Goal: Check status: Check status

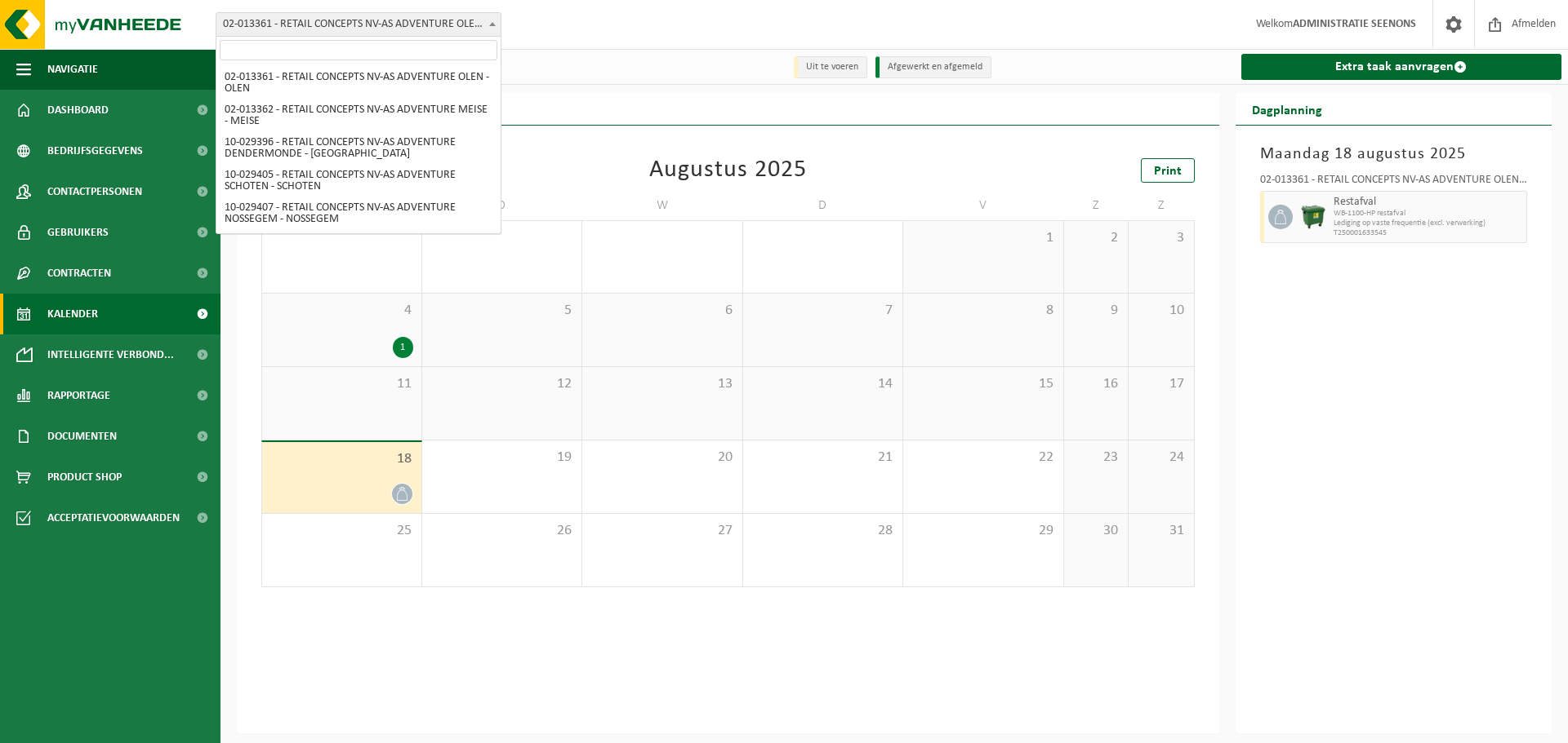
click at [364, 32] on span "02-013361 - RETAIL CONCEPTS NV-AS ADVENTURE OLEN - OLEN" at bounding box center [358, 24] width 284 height 23
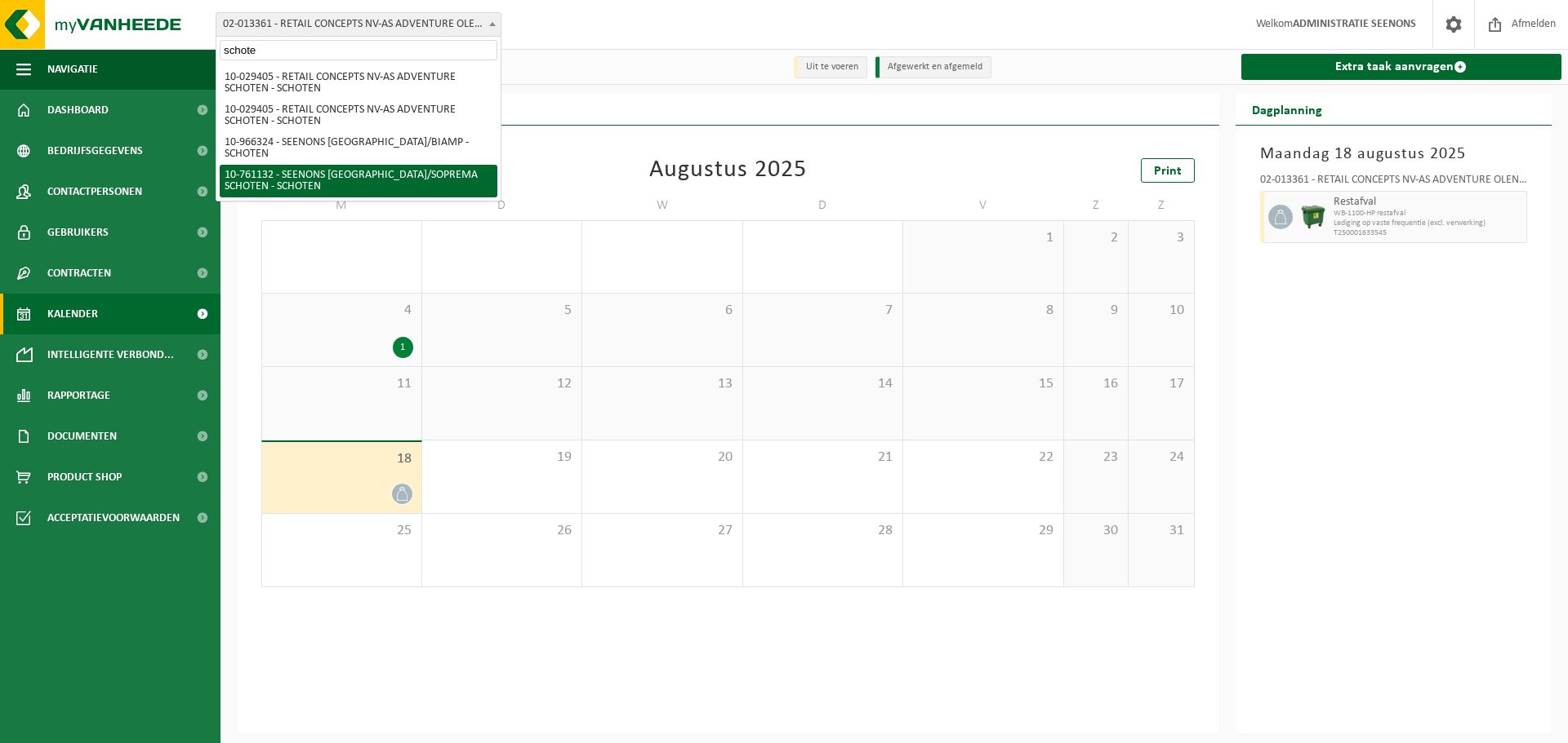
type input "schote"
select select "39387"
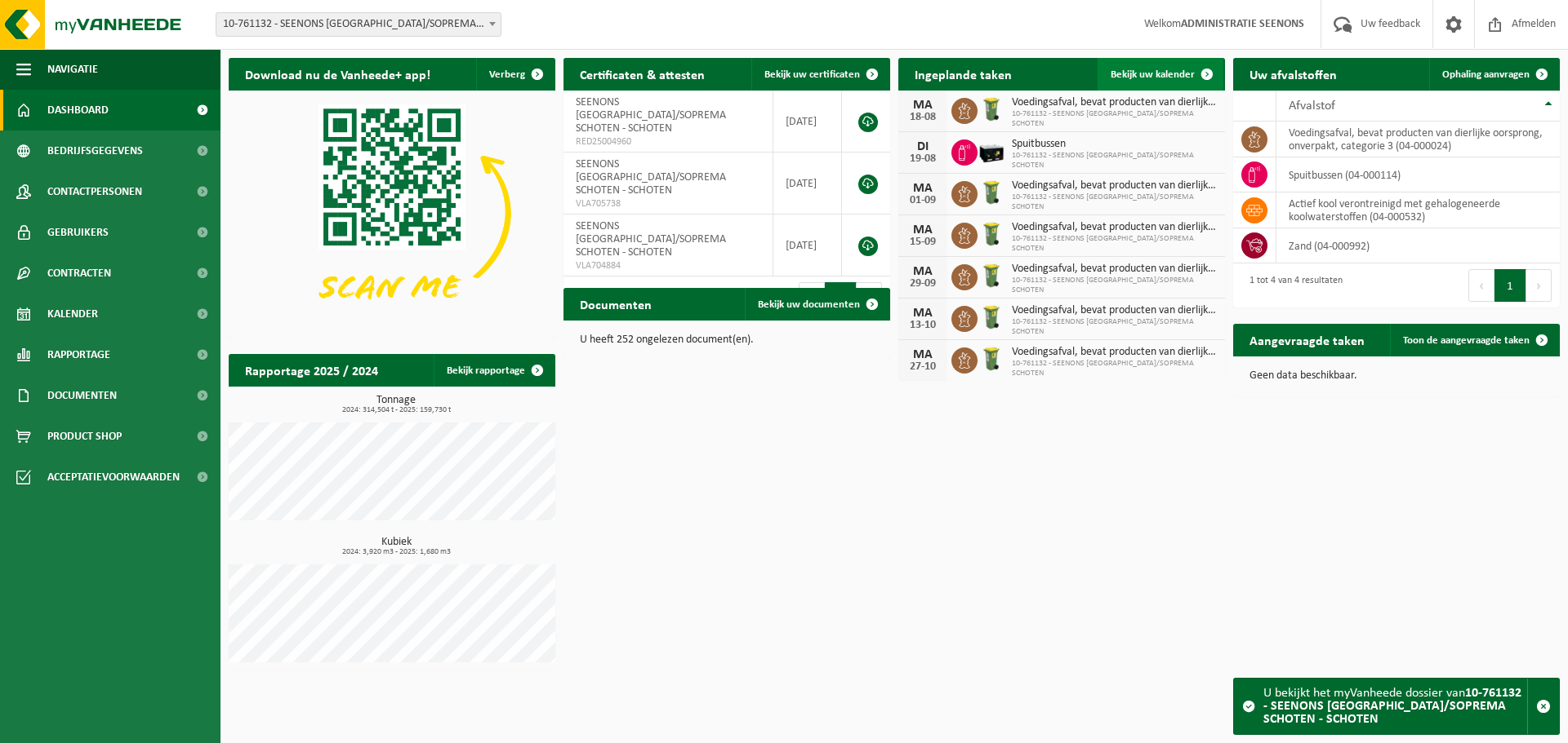
click at [1191, 62] on span at bounding box center [1206, 74] width 33 height 33
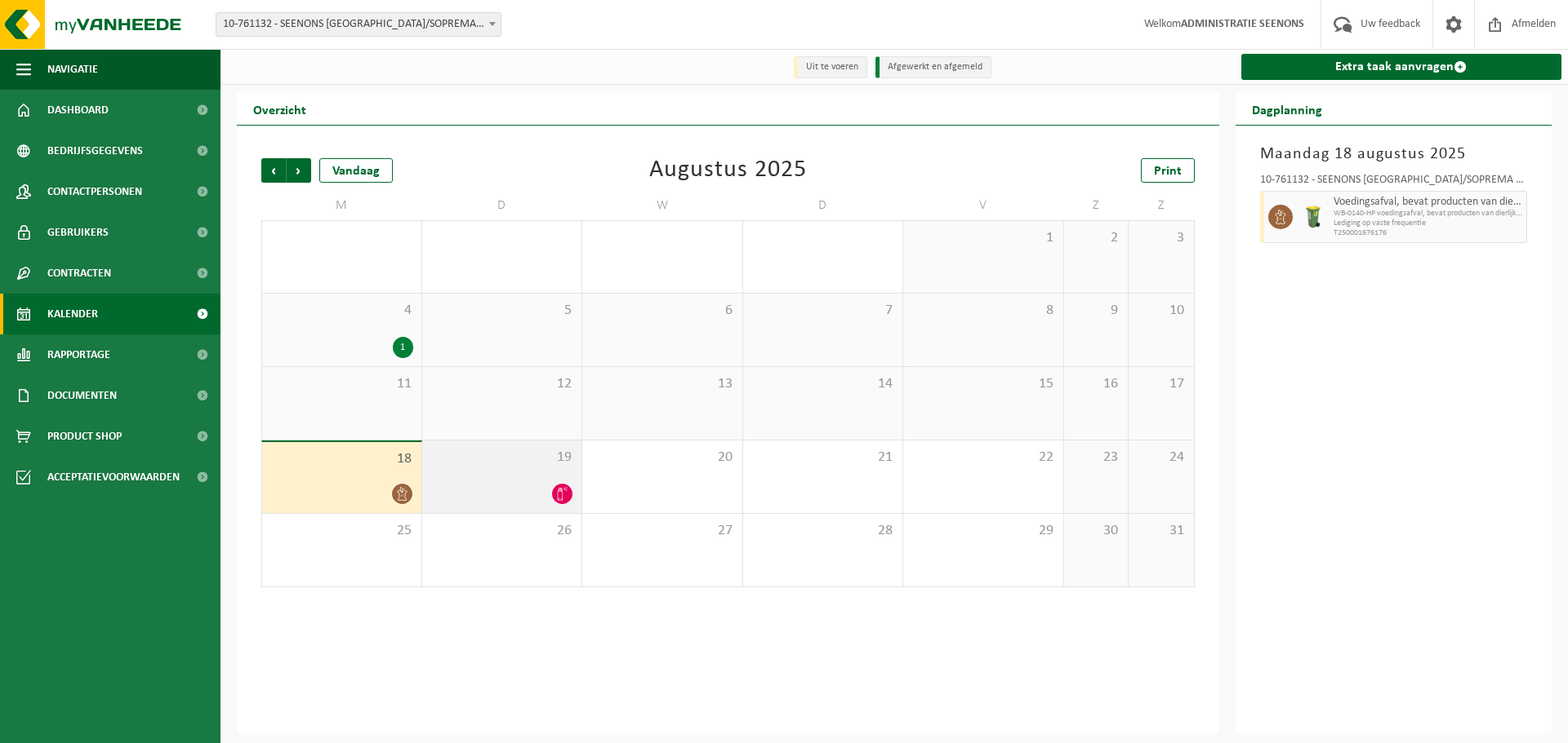
click at [526, 498] on div at bounding box center [502, 494] width 144 height 22
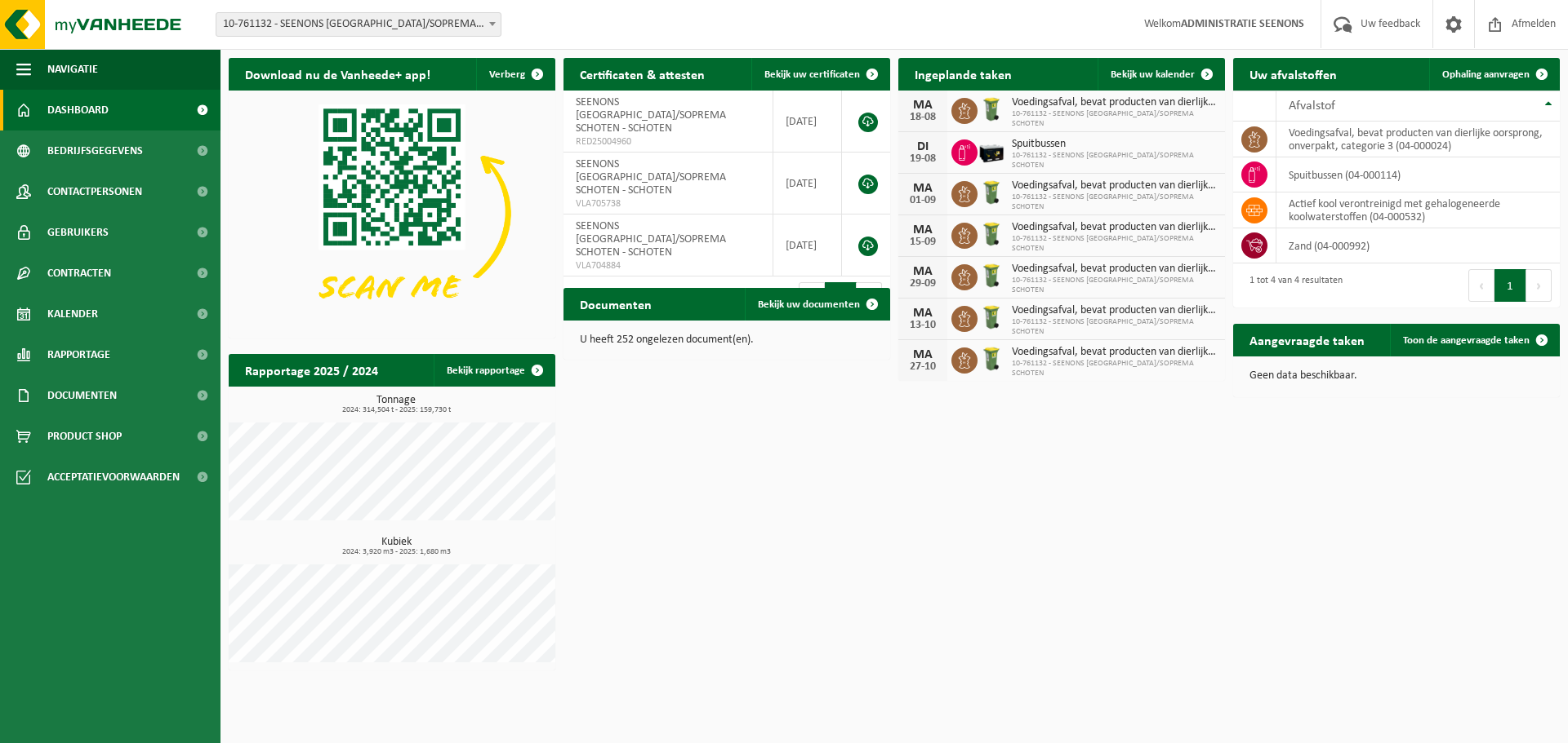
click at [316, 18] on span "10-761132 - SEENONS [GEOGRAPHIC_DATA]/SOPREMA SCHOTEN - SCHOTEN" at bounding box center [358, 24] width 284 height 23
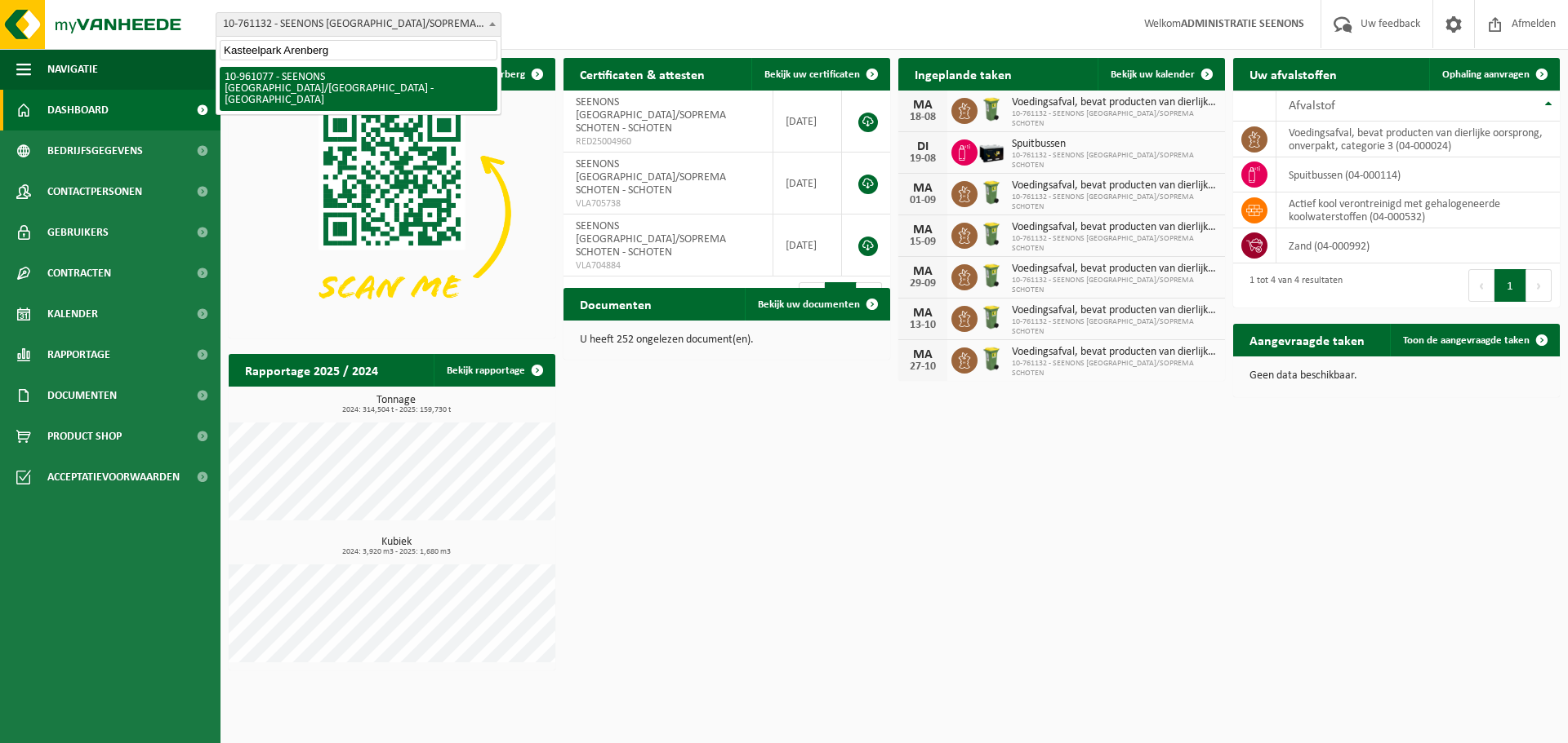
type input "Kasteelpark Arenberg"
select select "149825"
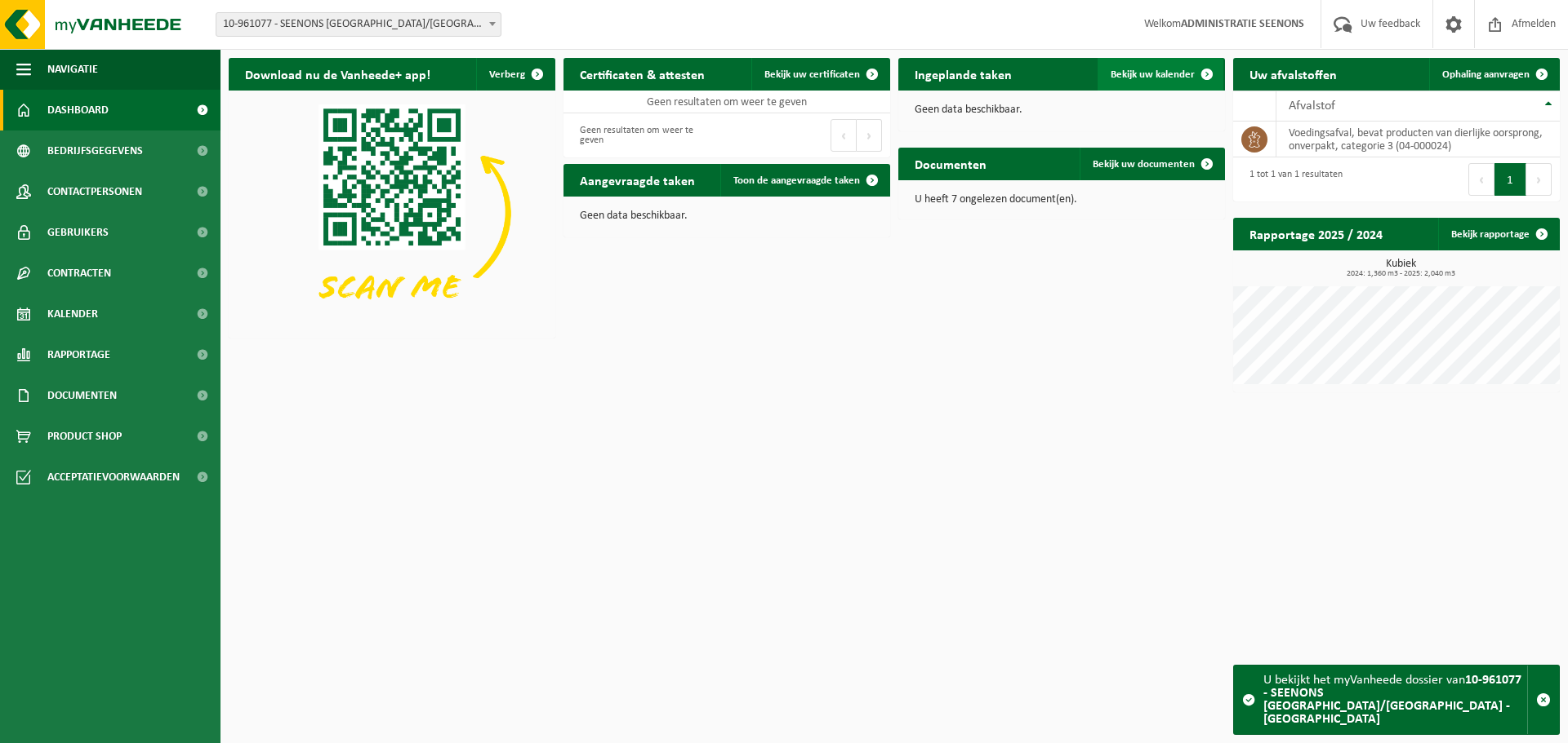
click at [1204, 73] on span at bounding box center [1206, 74] width 33 height 33
